Goal: Task Accomplishment & Management: Use online tool/utility

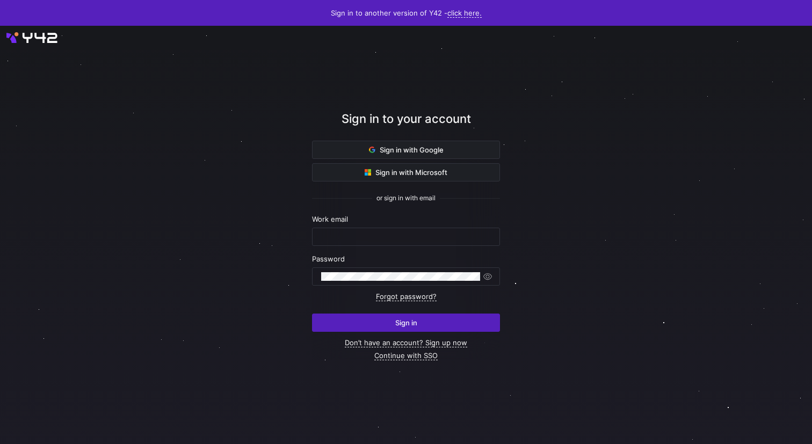
type input "[PERSON_NAME][EMAIL_ADDRESS][DOMAIN_NAME]"
click at [611, 212] on div at bounding box center [406, 235] width 738 height 391
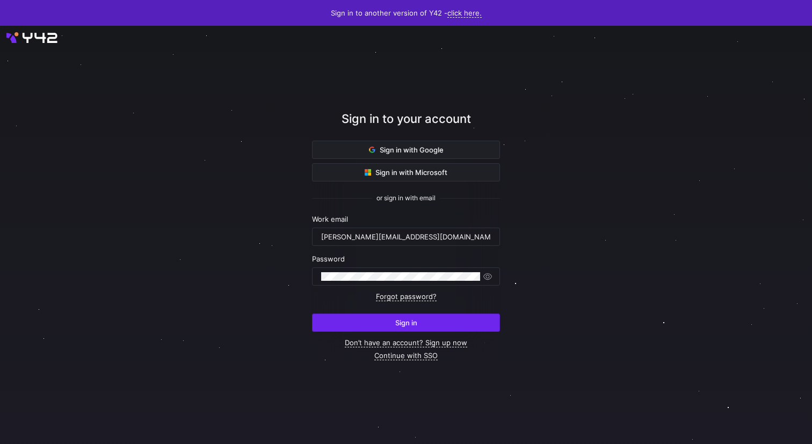
click at [392, 325] on span "submit" at bounding box center [406, 322] width 187 height 17
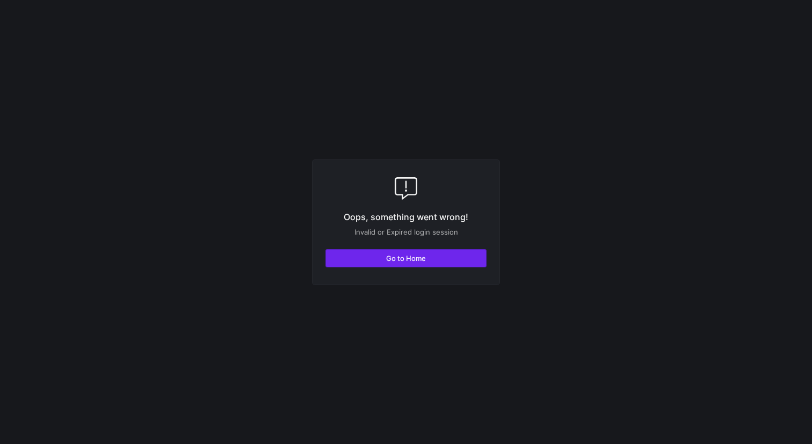
click at [398, 258] on span "Go to Home" at bounding box center [406, 258] width 40 height 9
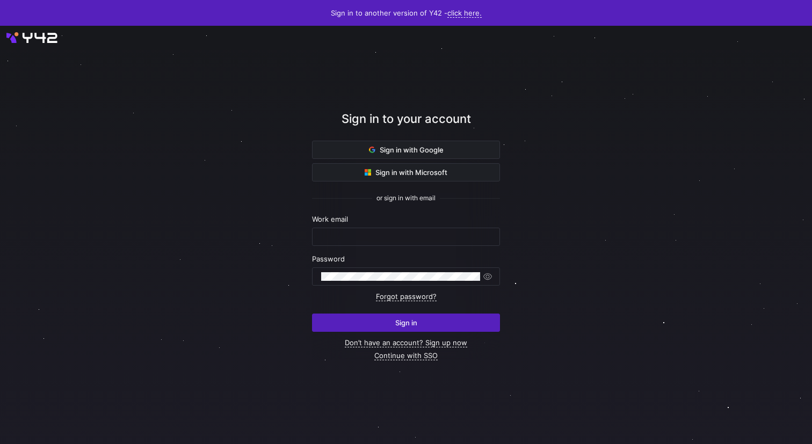
type input "[PERSON_NAME][EMAIL_ADDRESS][DOMAIN_NAME]"
click at [575, 248] on div at bounding box center [405, 234] width 731 height 377
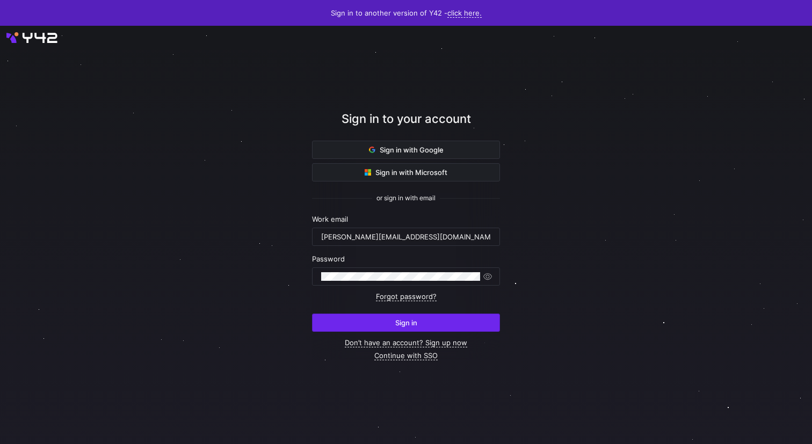
click at [416, 317] on span "submit" at bounding box center [406, 322] width 187 height 17
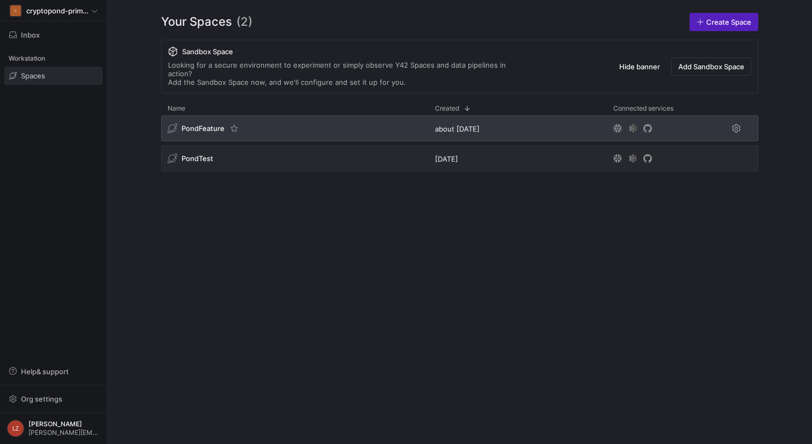
click at [371, 116] on div "PondFeature" at bounding box center [295, 129] width 268 height 26
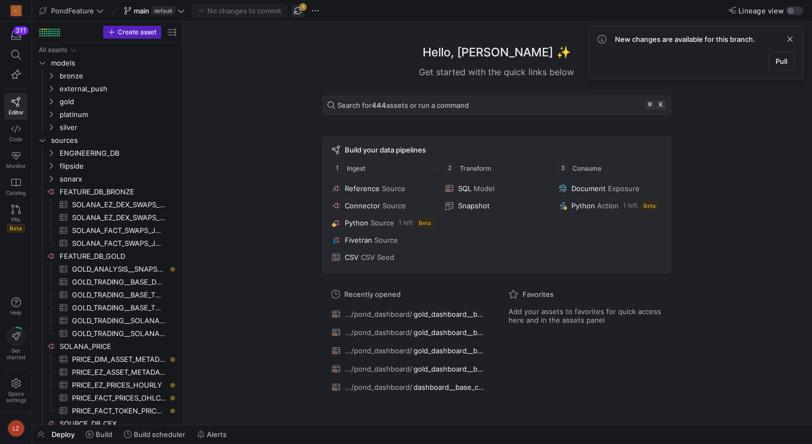
click at [304, 7] on span "button" at bounding box center [298, 10] width 13 height 13
click at [41, 434] on span "button" at bounding box center [40, 435] width 17 height 18
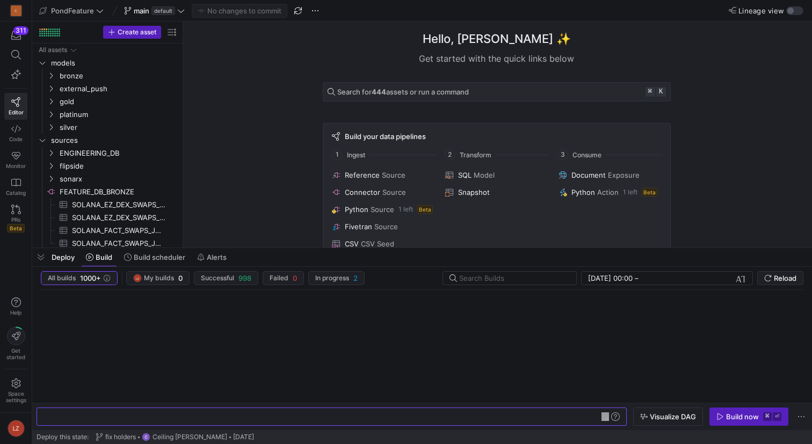
scroll to position [0, 32]
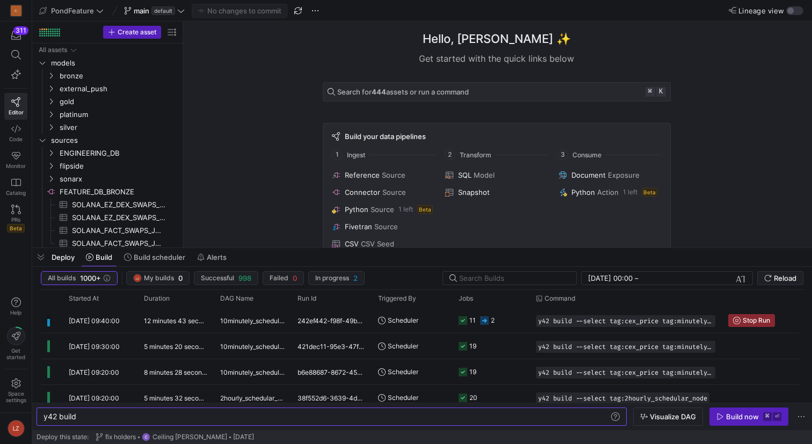
click at [262, 98] on div "Hello, Leon ✨ Get started with the quick links below Search for 444 assets or r…" at bounding box center [497, 134] width 618 height 226
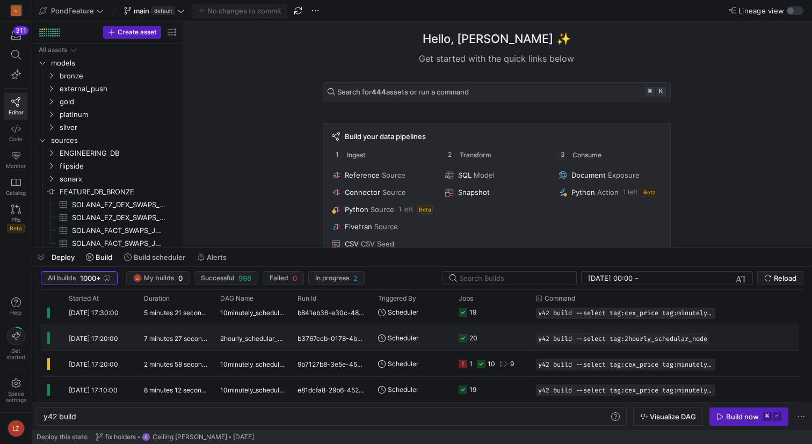
scroll to position [1713, 0]
